Goal: Find specific page/section: Find specific page/section

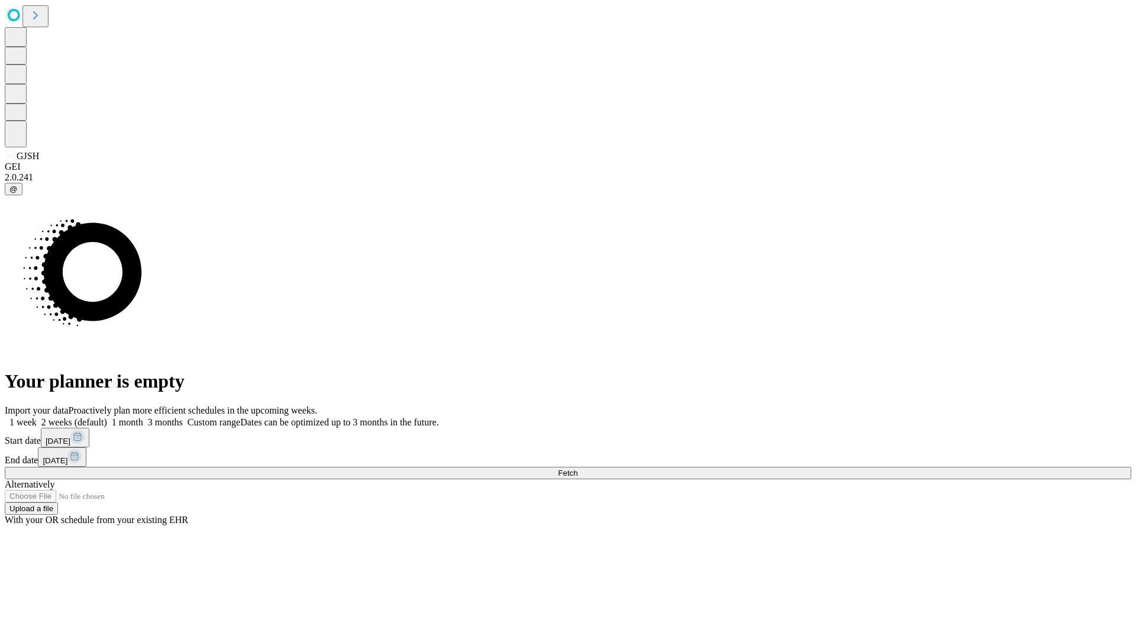
click at [577, 469] on span "Fetch" at bounding box center [568, 473] width 20 height 9
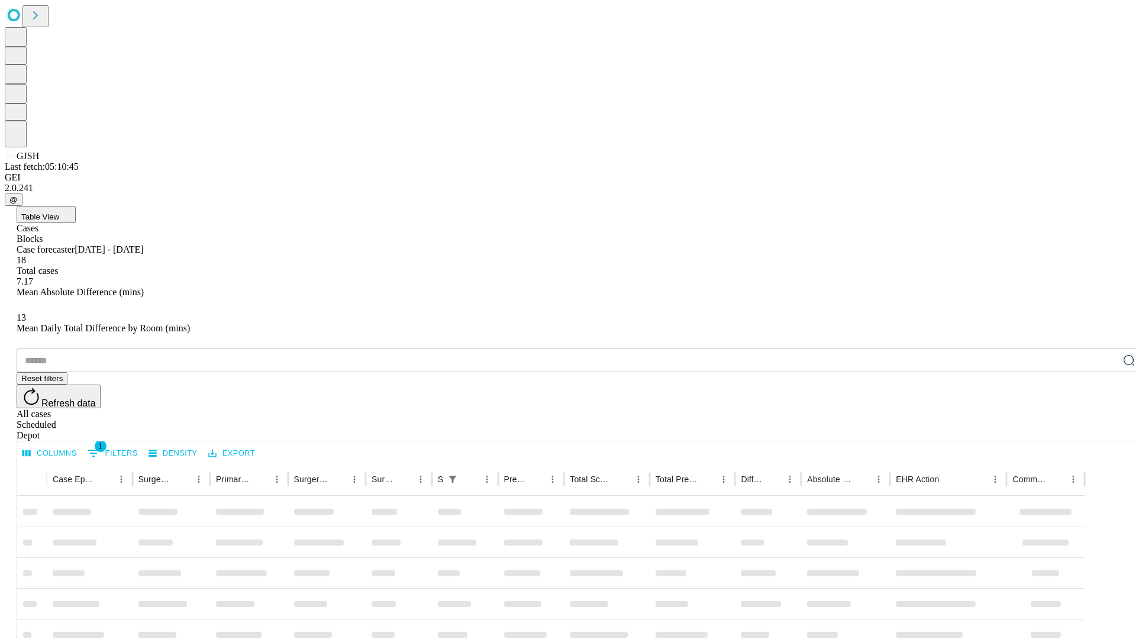
click at [1105, 430] on div "Depot" at bounding box center [580, 435] width 1127 height 11
